Goal: Answer question/provide support

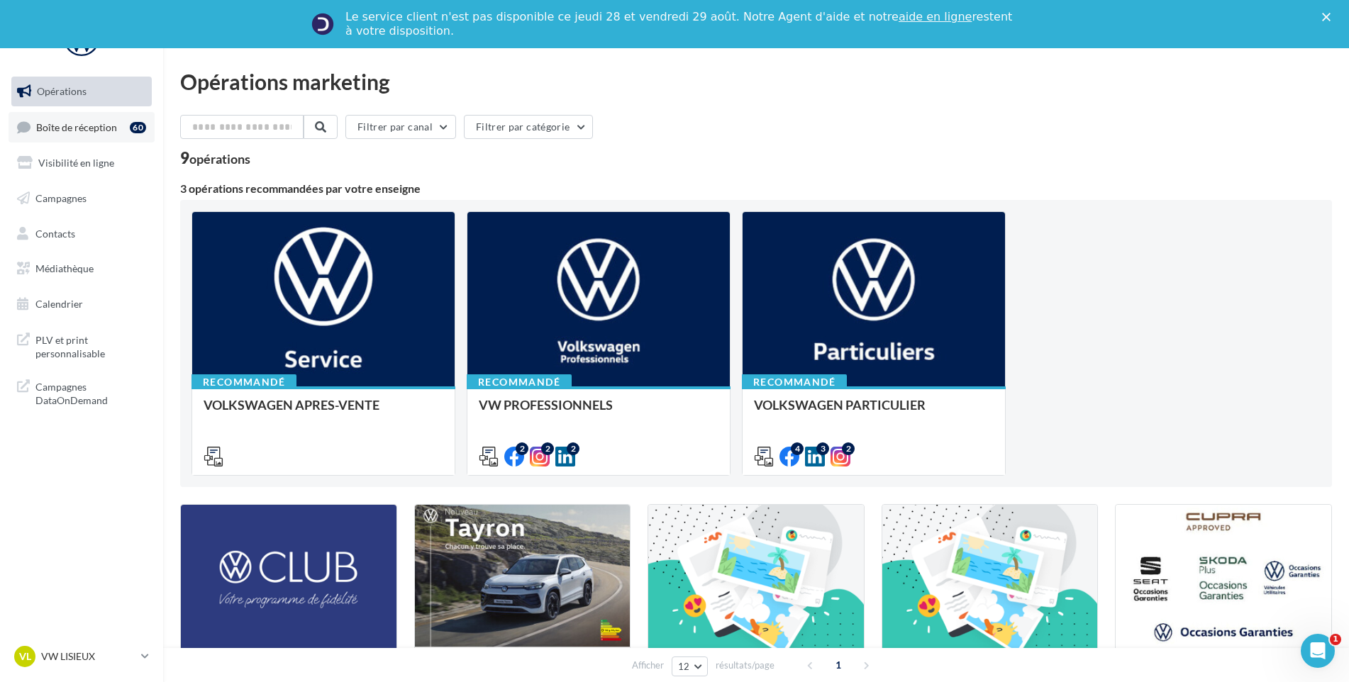
click at [95, 140] on link "Boîte de réception 60" at bounding box center [82, 127] width 146 height 30
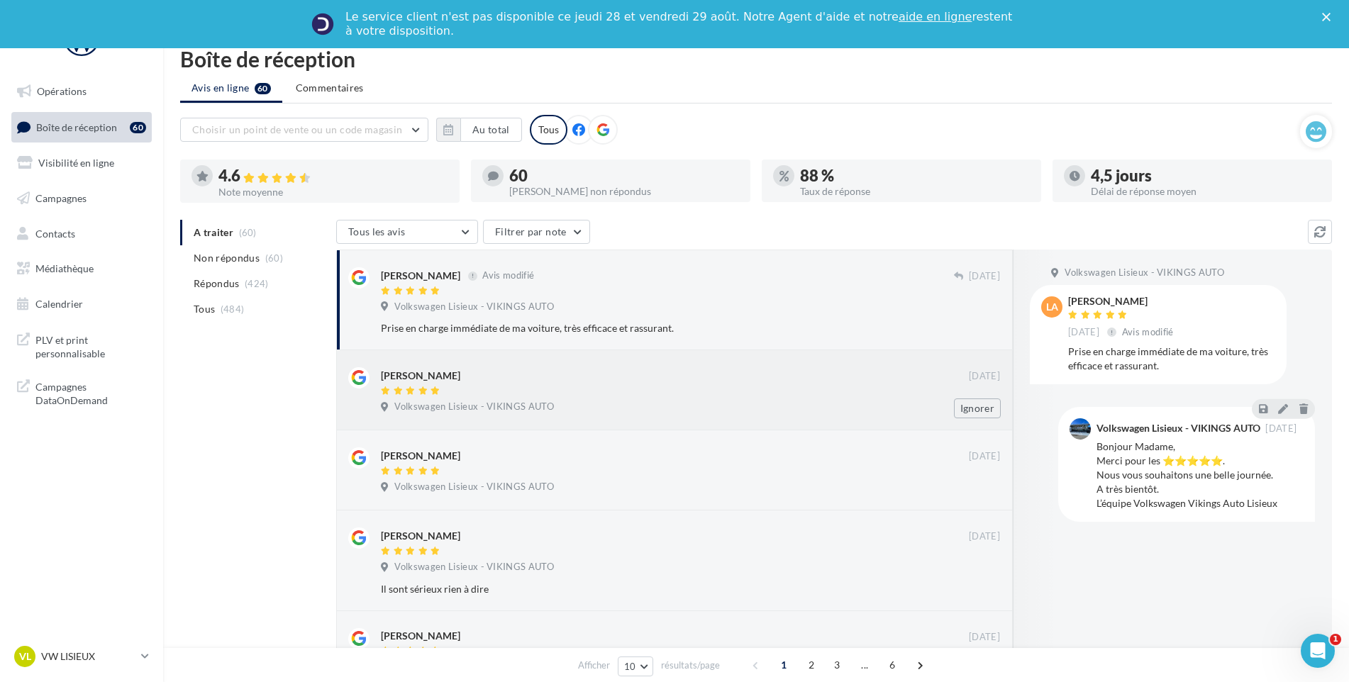
drag, startPoint x: 286, startPoint y: 432, endPoint x: 449, endPoint y: 355, distance: 179.8
click at [1280, 411] on icon at bounding box center [1283, 408] width 10 height 10
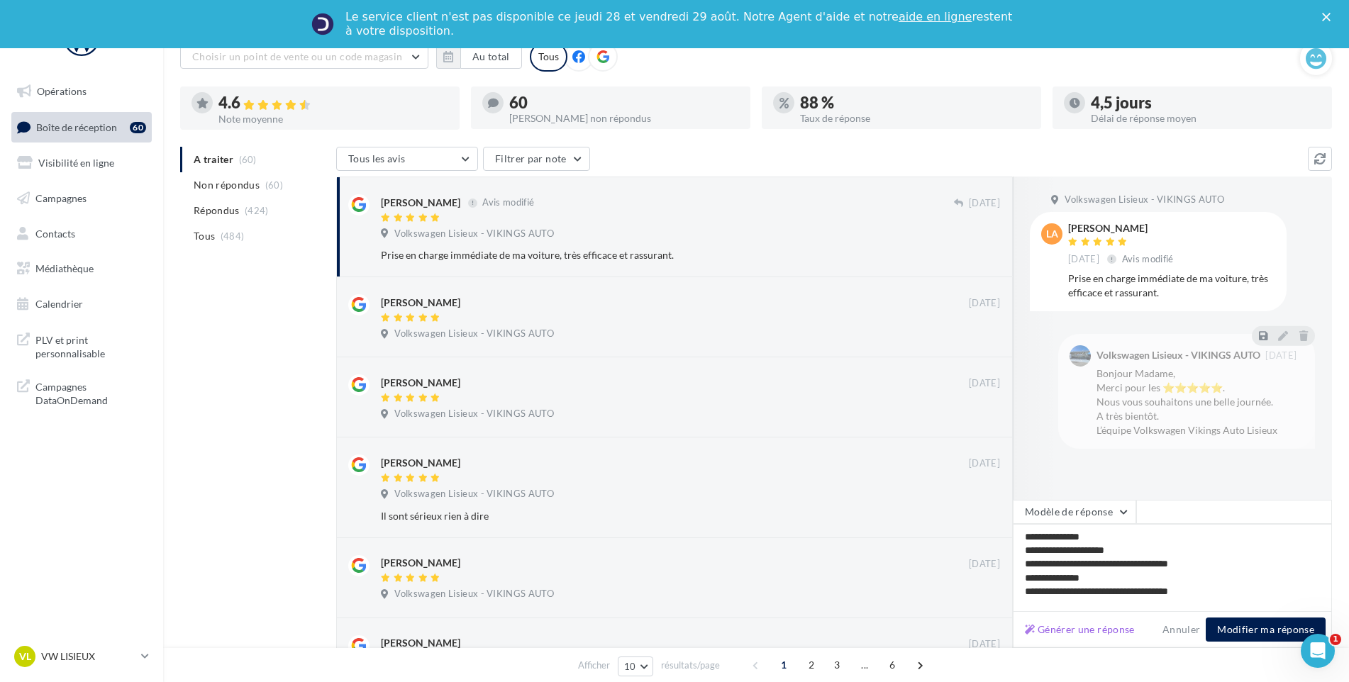
scroll to position [142, 0]
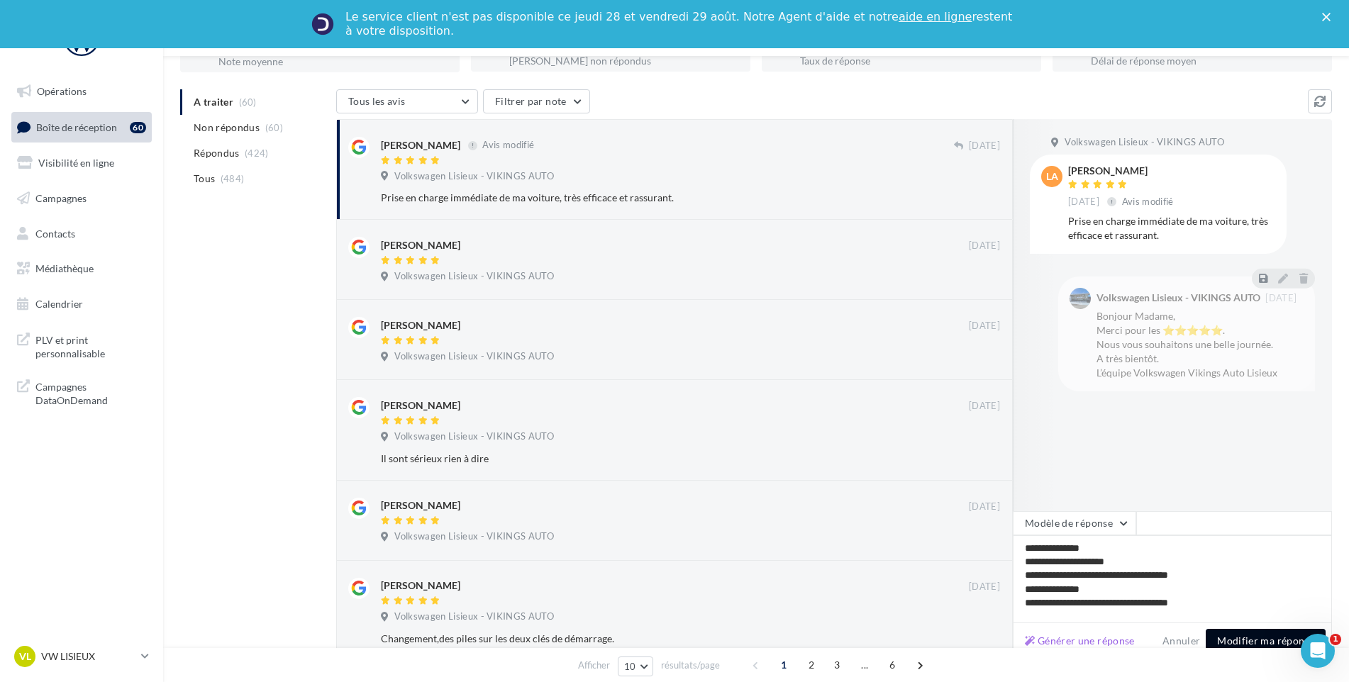
click at [1238, 629] on button "Modifier ma réponse" at bounding box center [1265, 641] width 120 height 24
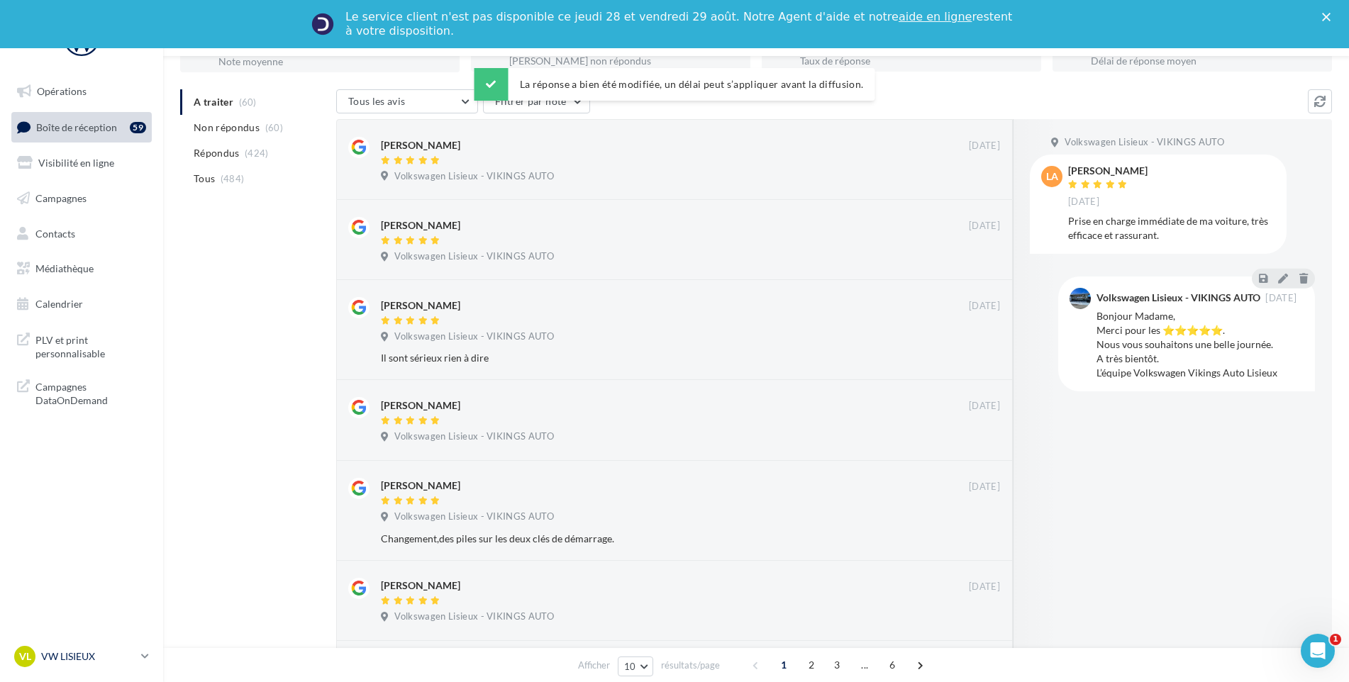
click at [80, 655] on p "VW LISIEUX" at bounding box center [88, 656] width 94 height 14
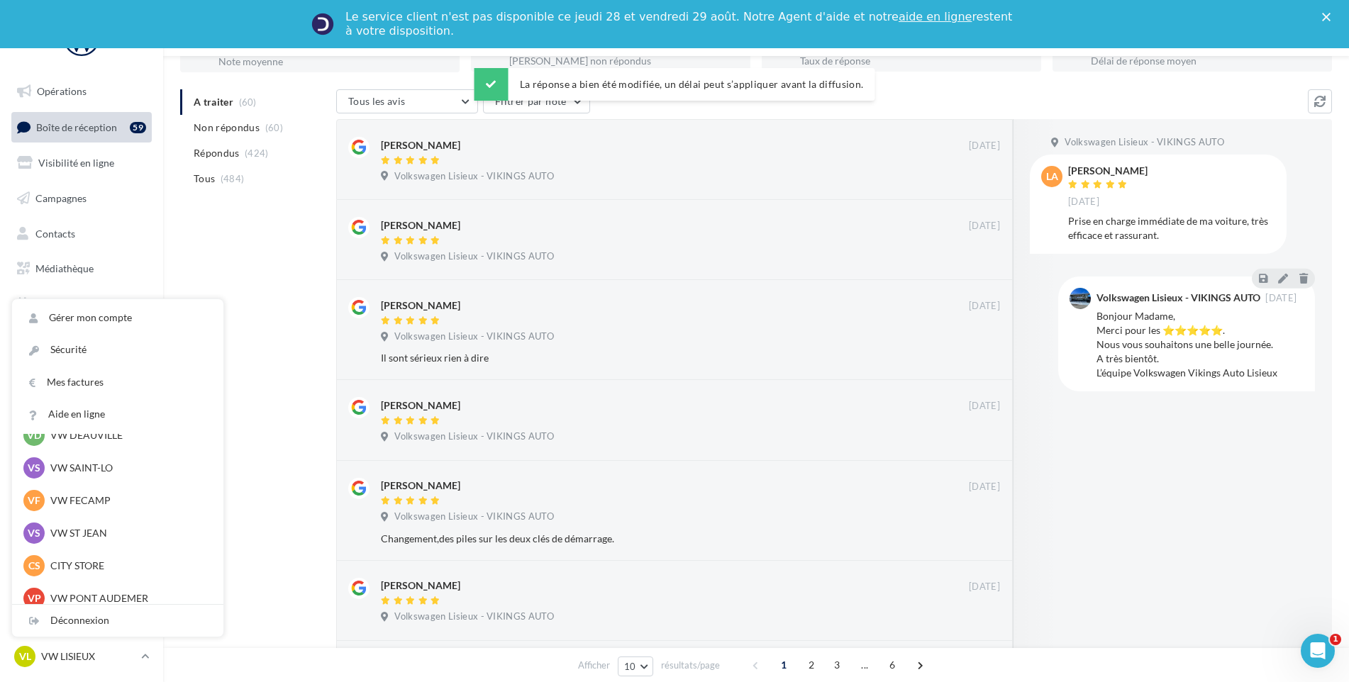
scroll to position [71, 0]
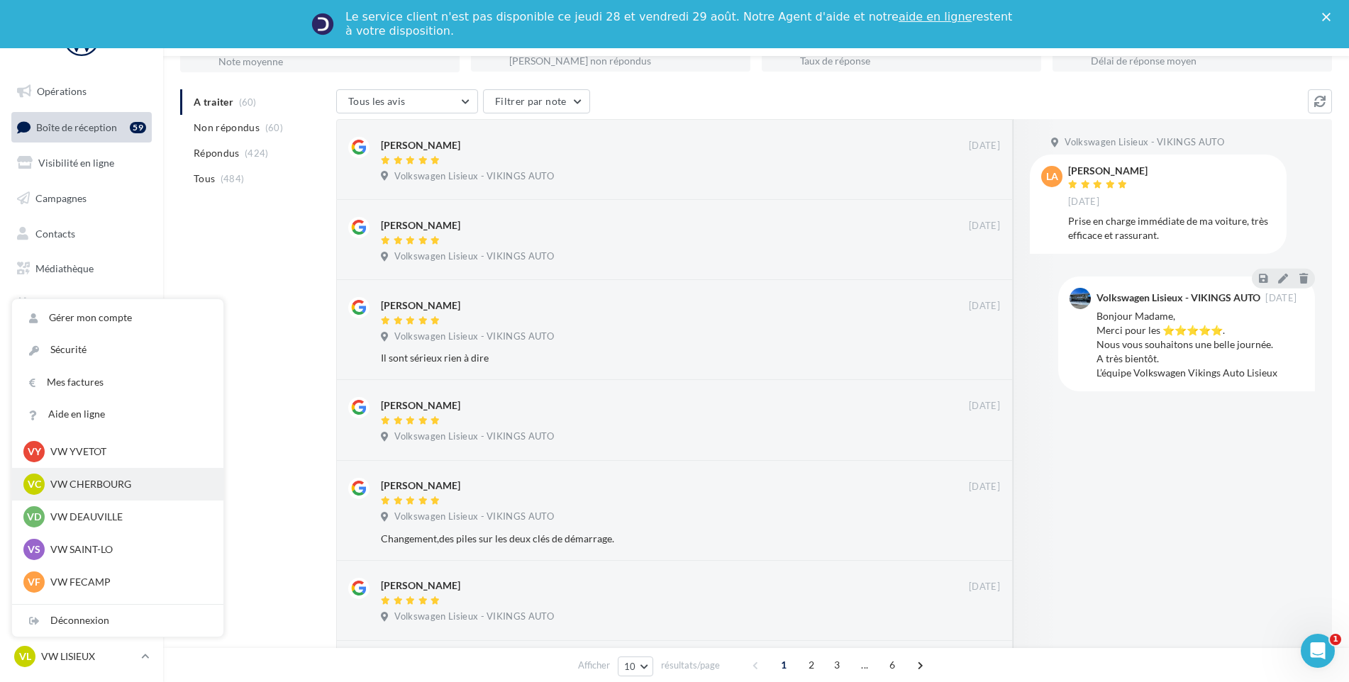
click at [109, 486] on p "VW CHERBOURG" at bounding box center [128, 484] width 156 height 14
